Goal: Information Seeking & Learning: Learn about a topic

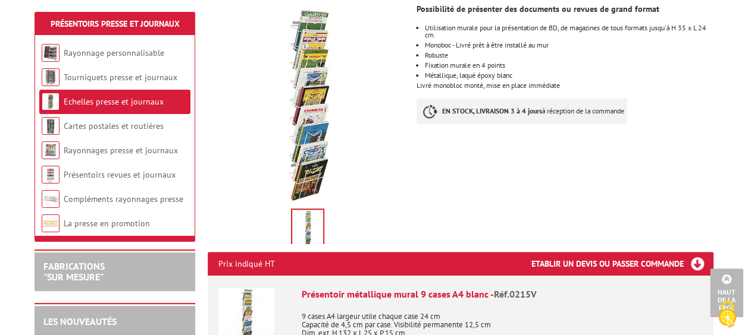
scroll to position [59, 0]
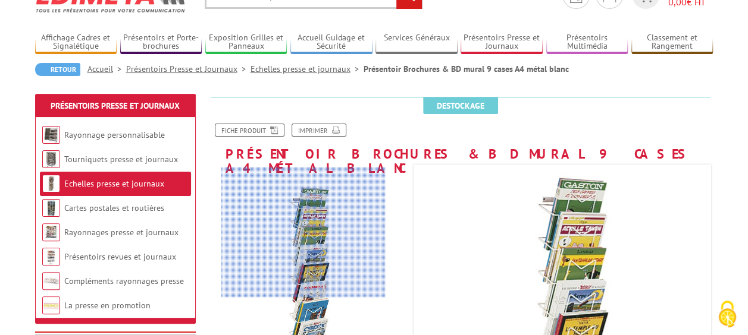
click at [303, 206] on div at bounding box center [303, 232] width 164 height 131
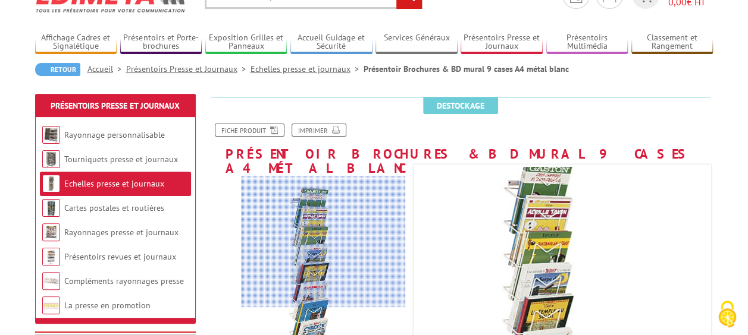
click at [323, 242] on div at bounding box center [323, 242] width 164 height 131
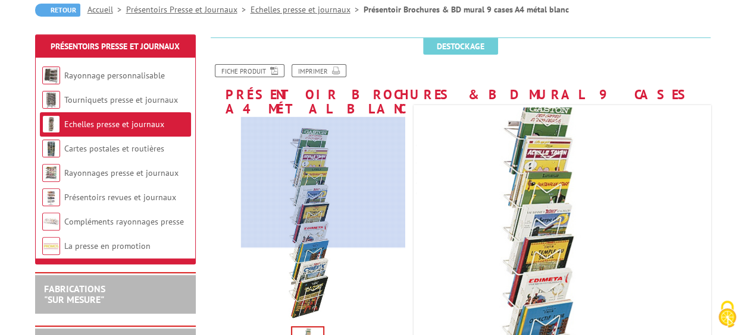
click at [315, 213] on div at bounding box center [323, 182] width 164 height 131
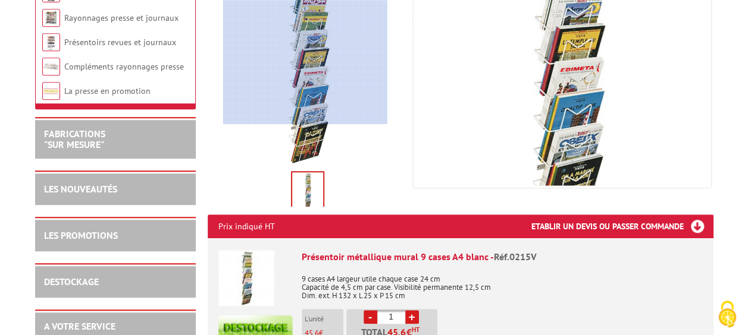
scroll to position [357, 0]
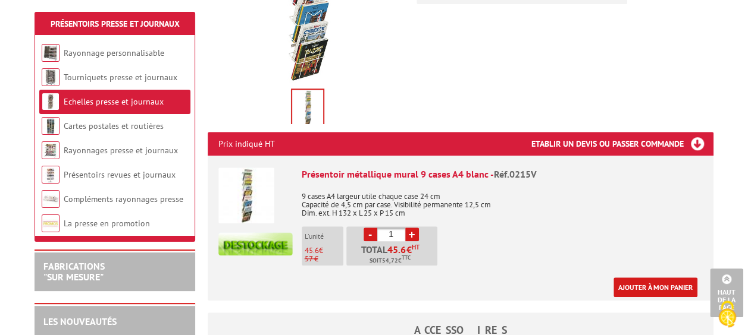
click at [300, 96] on img at bounding box center [307, 108] width 31 height 37
click at [300, 93] on img at bounding box center [307, 108] width 31 height 37
click at [303, 92] on img at bounding box center [307, 108] width 31 height 37
click at [255, 177] on img at bounding box center [246, 196] width 56 height 56
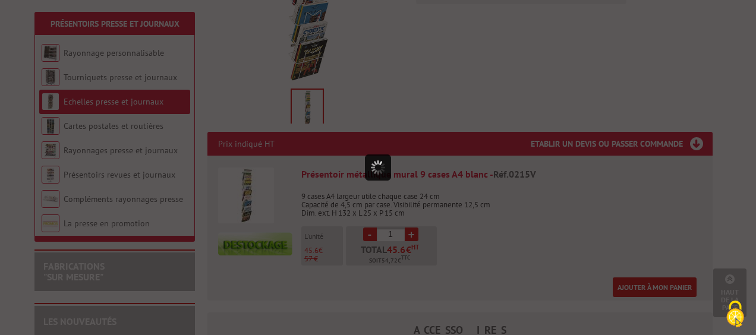
click at [255, 177] on div at bounding box center [378, 167] width 756 height 335
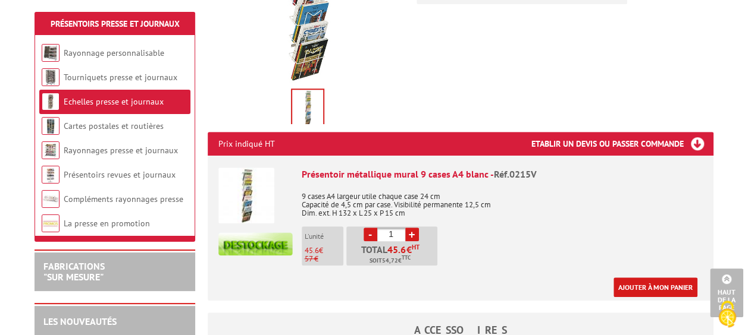
click at [255, 177] on img at bounding box center [246, 196] width 56 height 56
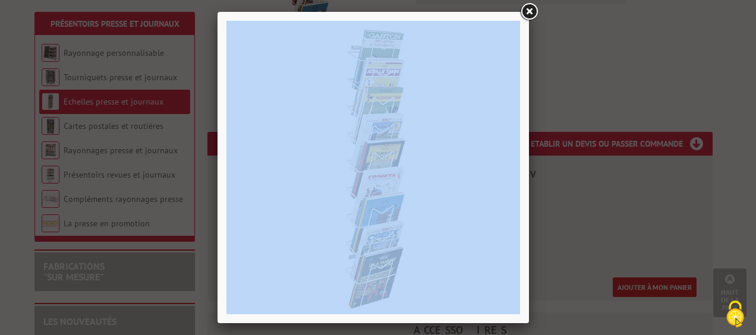
click at [580, 155] on div at bounding box center [378, 167] width 756 height 335
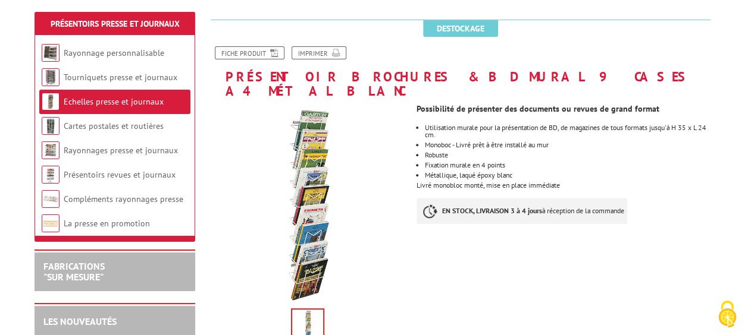
scroll to position [119, 0]
